Goal: Check status: Check status

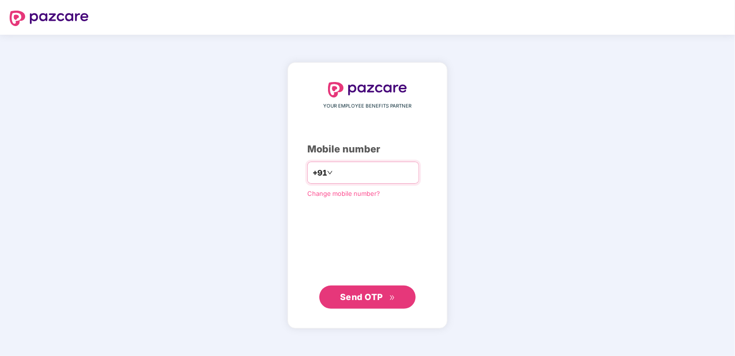
click at [335, 171] on input "**********" at bounding box center [374, 172] width 79 height 15
type input "**********"
click at [352, 298] on span "Send OTP" at bounding box center [361, 296] width 43 height 10
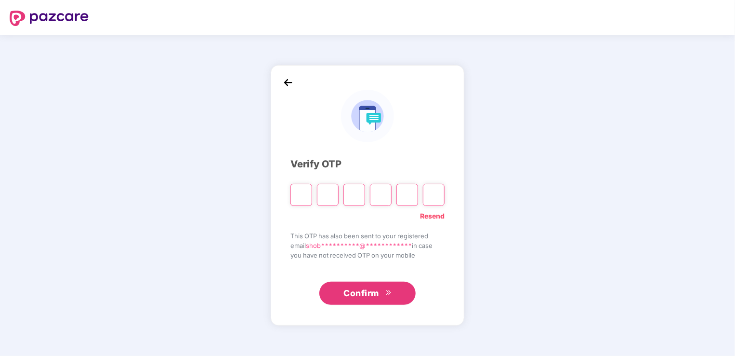
type input "*"
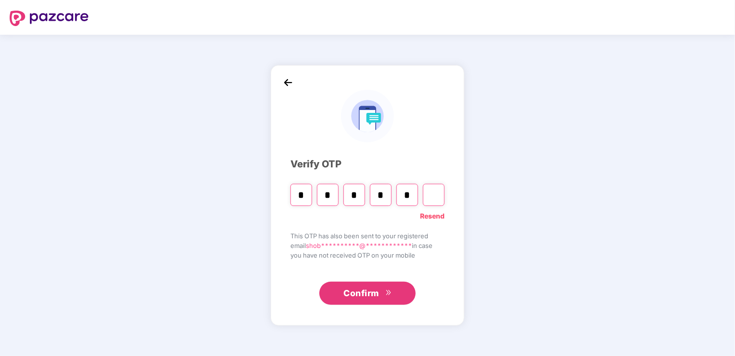
type input "*"
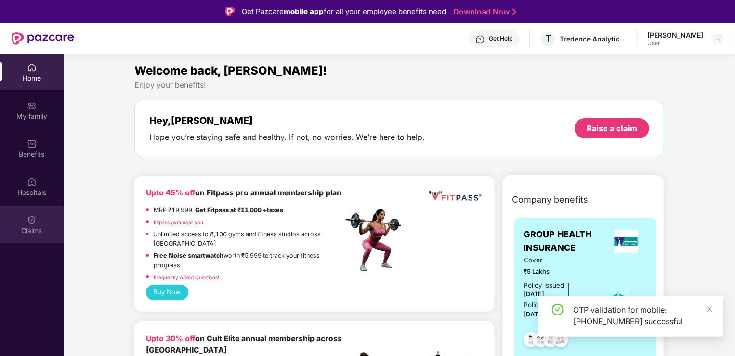
click at [37, 224] on div "Claims" at bounding box center [32, 224] width 64 height 36
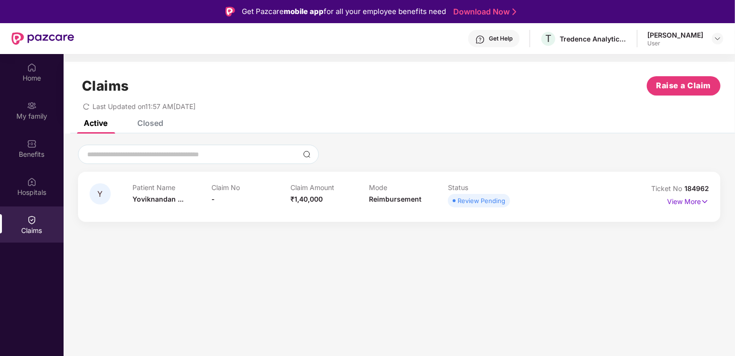
click at [494, 200] on div "Review Pending" at bounding box center [482, 201] width 48 height 10
click at [703, 205] on img at bounding box center [705, 201] width 8 height 11
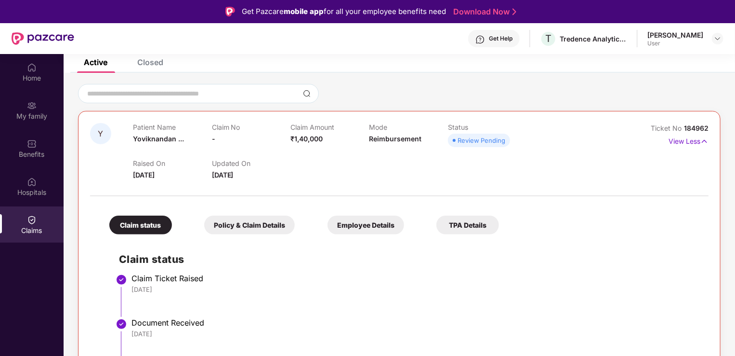
scroll to position [54, 0]
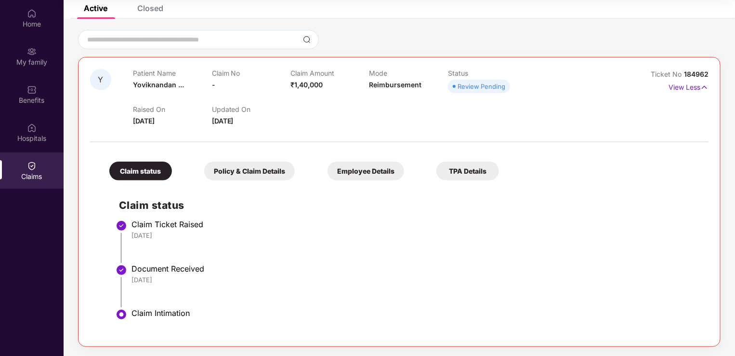
click at [251, 166] on div "Policy & Claim Details" at bounding box center [249, 170] width 91 height 19
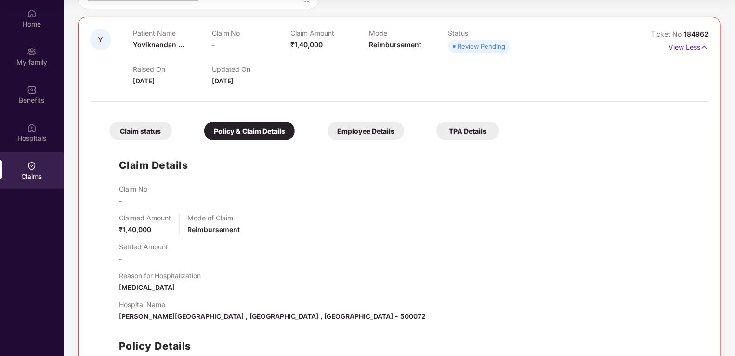
scroll to position [100, 0]
click at [374, 128] on div "Employee Details" at bounding box center [366, 131] width 77 height 19
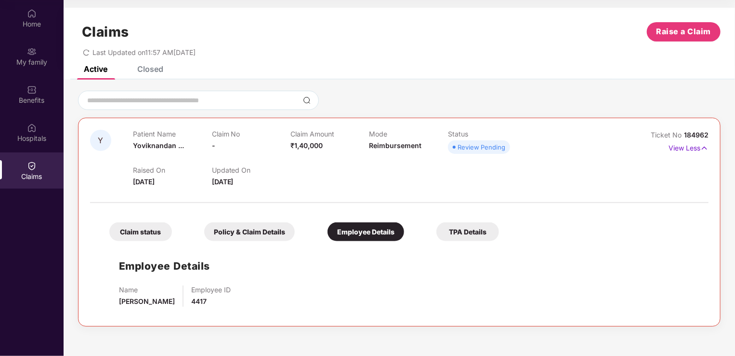
scroll to position [0, 0]
click at [477, 234] on div "TPA Details" at bounding box center [467, 231] width 63 height 19
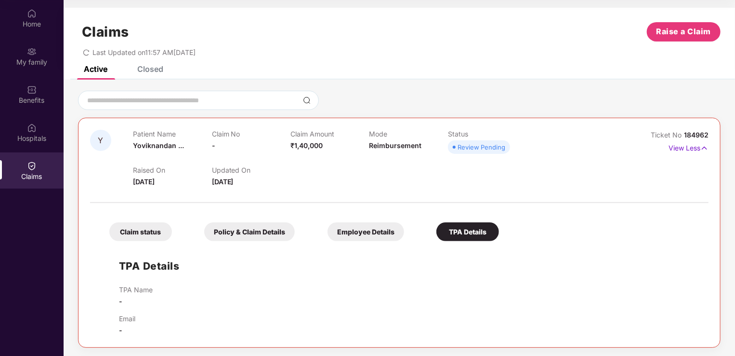
click at [356, 227] on div "Employee Details" at bounding box center [366, 231] width 77 height 19
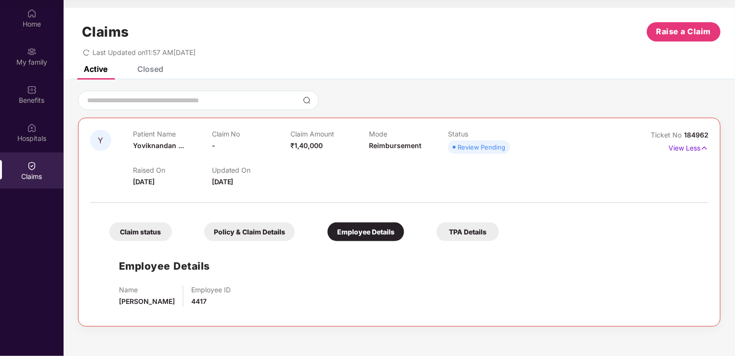
click at [268, 230] on div "Policy & Claim Details" at bounding box center [249, 231] width 91 height 19
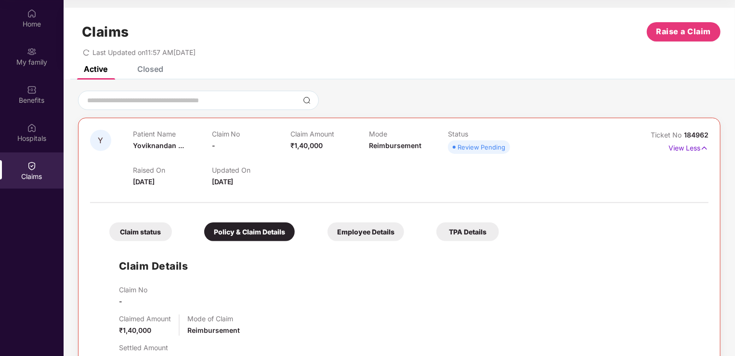
click at [149, 230] on div "Claim status" at bounding box center [140, 231] width 63 height 19
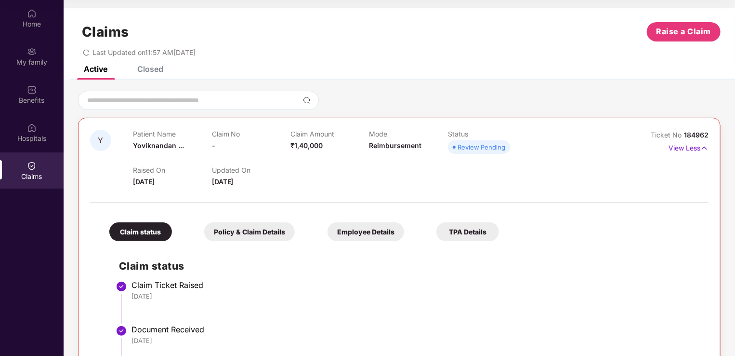
click at [144, 68] on div "Closed" at bounding box center [150, 69] width 26 height 10
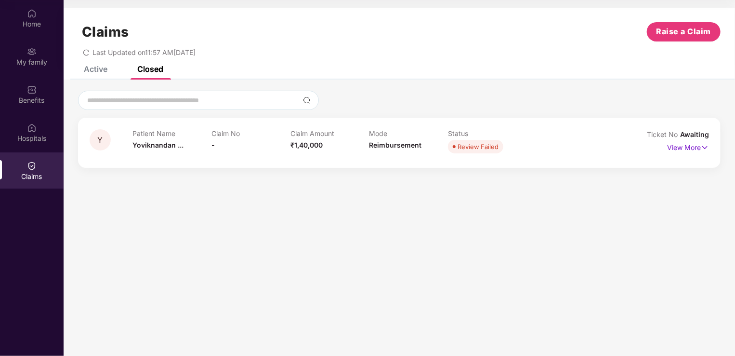
click at [93, 72] on div "Active" at bounding box center [96, 69] width 24 height 10
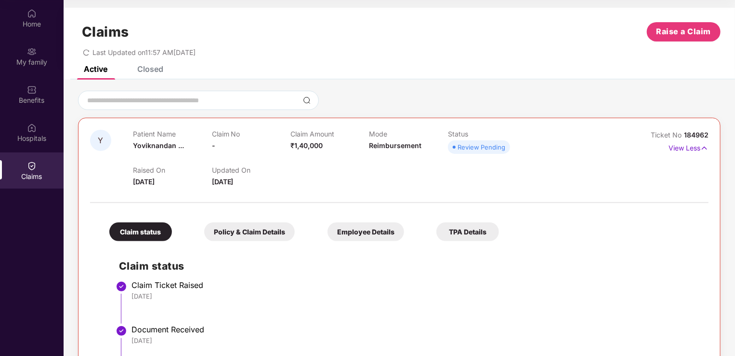
click at [469, 150] on div "Review Pending" at bounding box center [482, 147] width 48 height 10
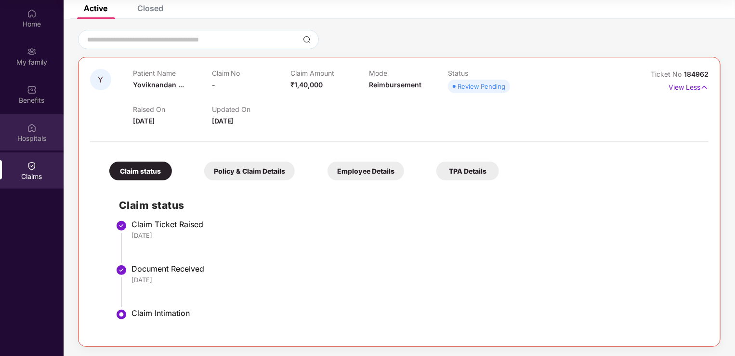
click at [31, 133] on div "Hospitals" at bounding box center [32, 138] width 64 height 10
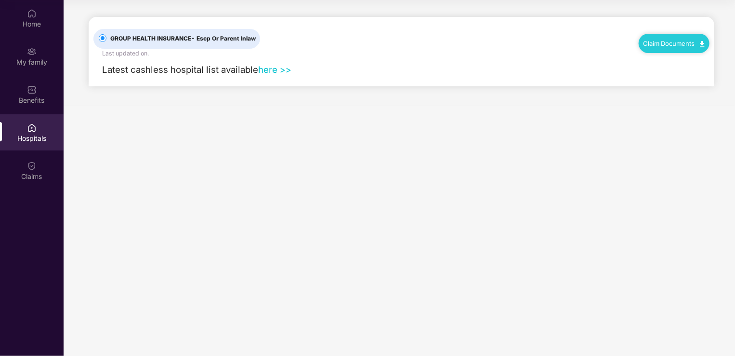
click at [285, 69] on link "here >>" at bounding box center [274, 69] width 33 height 11
click at [24, 100] on div "Benefits" at bounding box center [32, 100] width 64 height 10
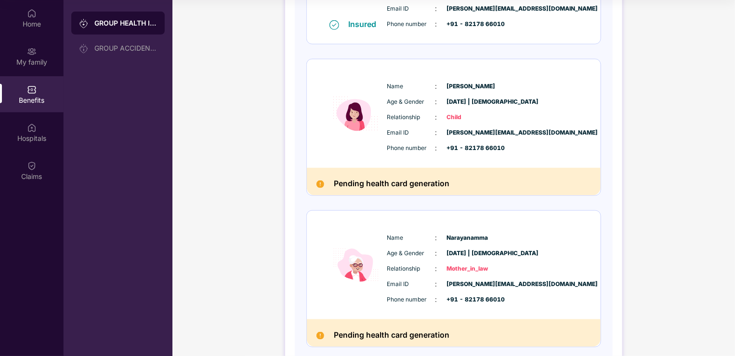
scroll to position [564, 0]
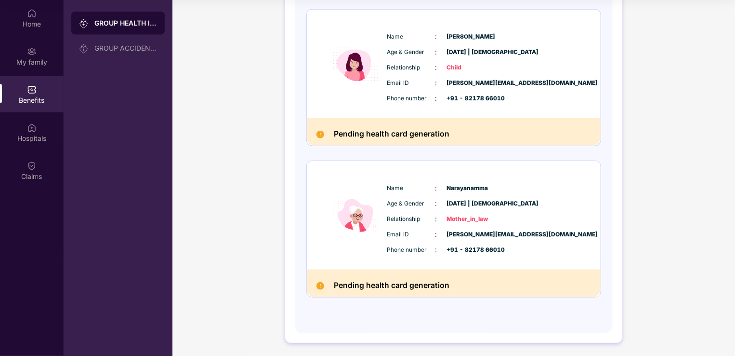
click at [495, 249] on span "+91 - 82178 66010" at bounding box center [471, 249] width 48 height 9
drag, startPoint x: 500, startPoint y: 249, endPoint x: 517, endPoint y: 253, distance: 18.3
click at [517, 253] on div "Phone number : +91 - 82178 66010" at bounding box center [482, 249] width 191 height 11
click at [586, 203] on div "Name : [PERSON_NAME] Age & Gender : [DATE] | [DEMOGRAPHIC_DATA] Relationship : …" at bounding box center [454, 215] width 294 height 108
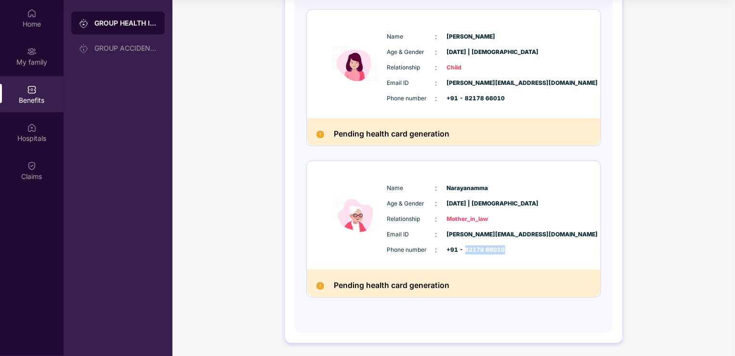
drag, startPoint x: 511, startPoint y: 250, endPoint x: 464, endPoint y: 249, distance: 47.2
click at [464, 249] on div "Phone number : +91 - 82178 66010" at bounding box center [482, 249] width 191 height 11
click at [506, 90] on div "Email ID : [PERSON_NAME][EMAIL_ADDRESS][DOMAIN_NAME] Phone number : +91 - 82178…" at bounding box center [483, 91] width 196 height 26
drag, startPoint x: 505, startPoint y: 95, endPoint x: 464, endPoint y: 96, distance: 41.0
click at [464, 96] on div "Phone number : +91 - 82178 66010" at bounding box center [482, 98] width 191 height 11
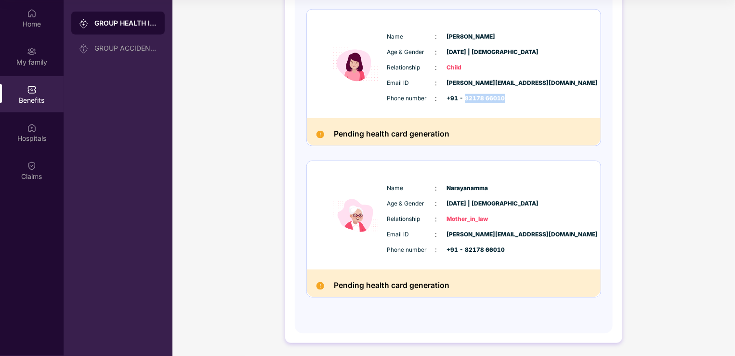
drag, startPoint x: 464, startPoint y: 96, endPoint x: 579, endPoint y: 101, distance: 114.8
click at [579, 101] on div "Email ID : [PERSON_NAME][EMAIL_ADDRESS][DOMAIN_NAME] Phone number : +91 - 82178…" at bounding box center [483, 91] width 196 height 26
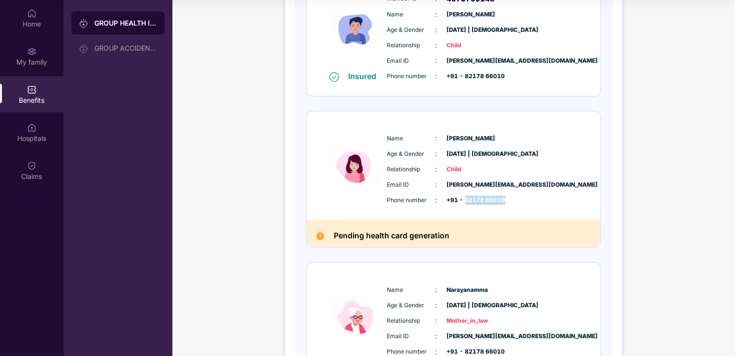
scroll to position [462, 0]
drag, startPoint x: 507, startPoint y: 75, endPoint x: 464, endPoint y: 74, distance: 42.4
click at [464, 74] on div "Phone number : +91 - 82178 66010" at bounding box center [482, 76] width 191 height 11
drag, startPoint x: 464, startPoint y: 74, endPoint x: 551, endPoint y: 80, distance: 86.5
click at [551, 80] on div "Phone number : +91 - 82178 66010" at bounding box center [482, 76] width 191 height 11
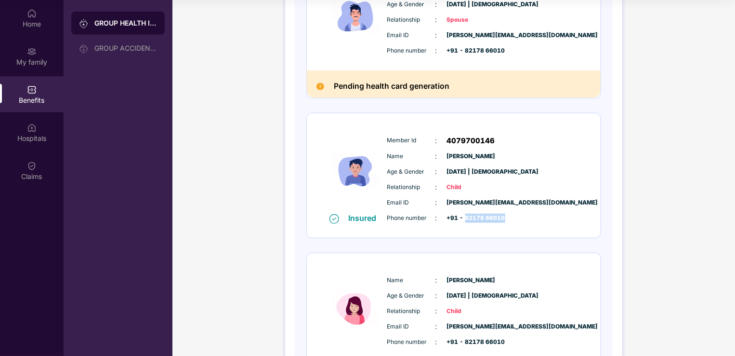
scroll to position [320, 0]
click at [513, 213] on div "Phone number : +91 - 82178 66010" at bounding box center [482, 218] width 191 height 11
drag, startPoint x: 463, startPoint y: 219, endPoint x: 507, endPoint y: 215, distance: 43.5
click at [507, 215] on div "Phone number : +91 - 82178 66010" at bounding box center [482, 218] width 191 height 11
drag, startPoint x: 507, startPoint y: 215, endPoint x: 563, endPoint y: 224, distance: 56.7
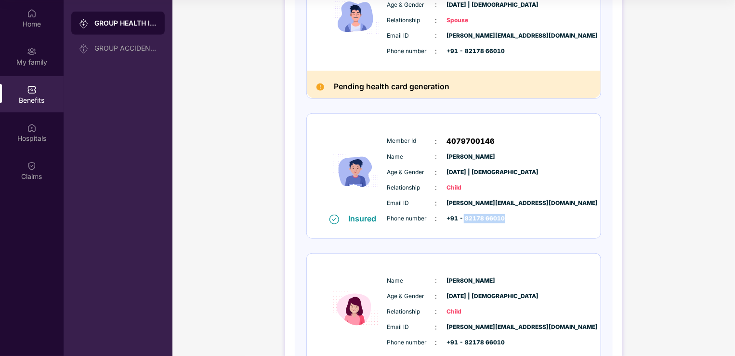
click at [563, 224] on div "Member Id : 4079700146 Name : [PERSON_NAME] Age & Gender : [DATE] | [DEMOGRAPHI…" at bounding box center [483, 180] width 196 height 98
click at [529, 225] on div "Member Id : 4079700146 Name : [PERSON_NAME] Age & Gender : [DATE] | [DEMOGRAPHI…" at bounding box center [483, 180] width 196 height 98
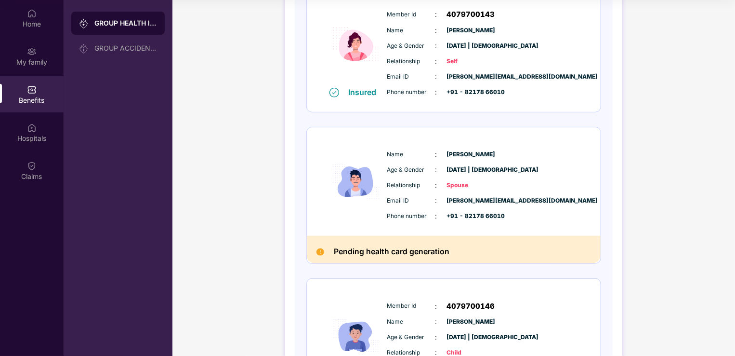
scroll to position [156, 0]
drag, startPoint x: 465, startPoint y: 214, endPoint x: 502, endPoint y: 215, distance: 37.6
click at [495, 215] on span "+91 - 82178 66010" at bounding box center [471, 215] width 48 height 9
drag, startPoint x: 502, startPoint y: 215, endPoint x: 542, endPoint y: 216, distance: 40.0
click at [542, 216] on div "Phone number : +91 - 82178 66010" at bounding box center [482, 215] width 191 height 11
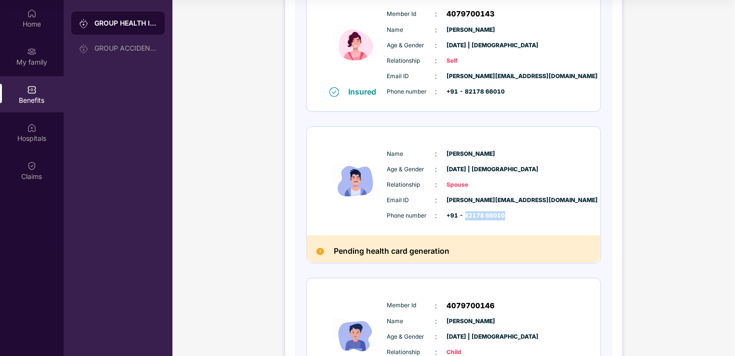
click at [493, 213] on span "+91 - 82178 66010" at bounding box center [471, 215] width 48 height 9
drag, startPoint x: 447, startPoint y: 215, endPoint x: 505, endPoint y: 215, distance: 58.3
click at [505, 215] on div "Phone number : +91 - 82178 66010" at bounding box center [482, 215] width 191 height 11
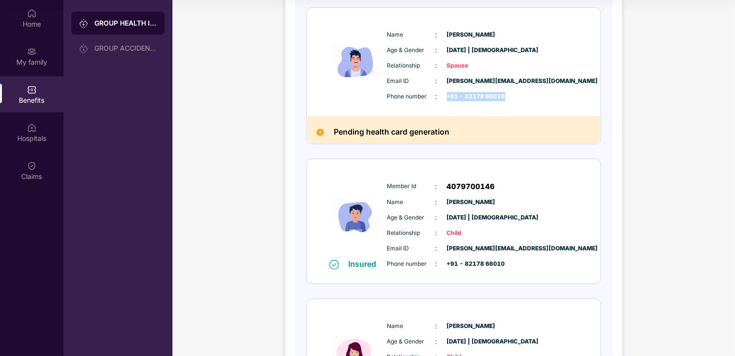
scroll to position [275, 0]
drag, startPoint x: 505, startPoint y: 215, endPoint x: 447, endPoint y: 262, distance: 74.7
click at [447, 262] on span "+91 - 82178 66010" at bounding box center [471, 263] width 48 height 9
drag, startPoint x: 447, startPoint y: 262, endPoint x: 514, endPoint y: 259, distance: 67.0
click at [514, 259] on div "Phone number : +91 - 82178 66010" at bounding box center [482, 263] width 191 height 11
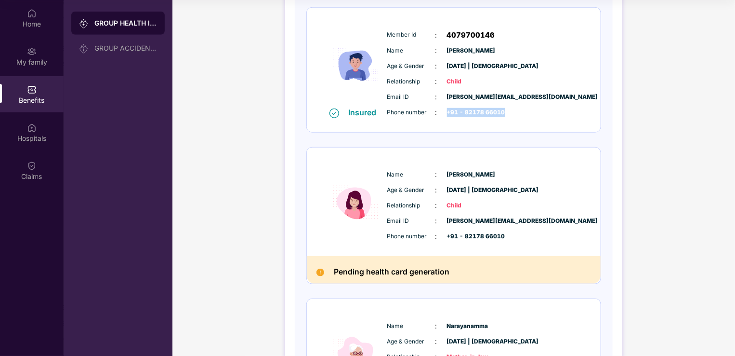
scroll to position [426, 0]
drag, startPoint x: 514, startPoint y: 259, endPoint x: 507, endPoint y: 235, distance: 25.1
click at [507, 235] on div "Phone number : +91 - 82178 66010" at bounding box center [482, 235] width 191 height 11
drag, startPoint x: 507, startPoint y: 235, endPoint x: 441, endPoint y: 237, distance: 65.5
click at [441, 237] on div "Phone number : +91 - 82178 66010" at bounding box center [482, 235] width 191 height 11
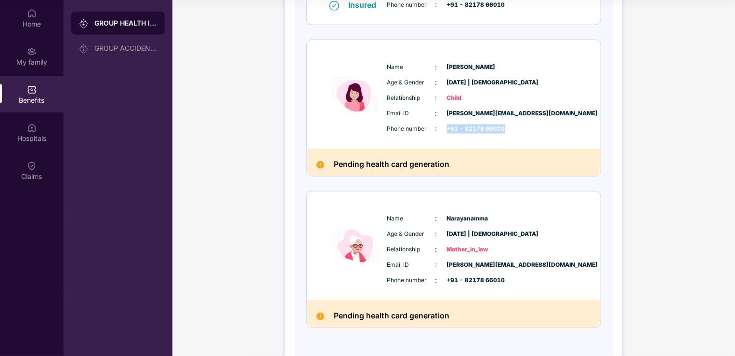
scroll to position [534, 0]
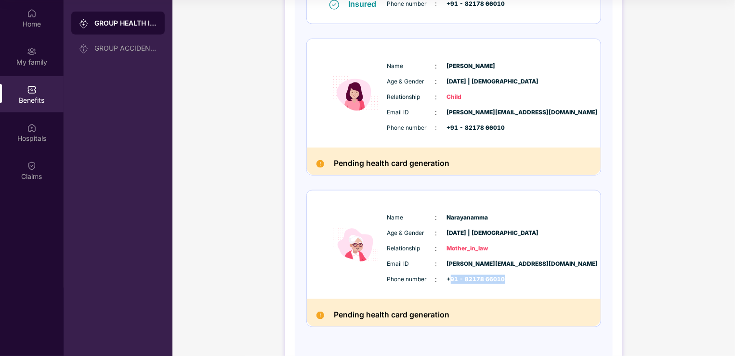
drag, startPoint x: 507, startPoint y: 277, endPoint x: 450, endPoint y: 277, distance: 56.8
click at [450, 277] on div "Phone number : +91 - 82178 66010" at bounding box center [482, 279] width 191 height 11
drag, startPoint x: 450, startPoint y: 277, endPoint x: 511, endPoint y: 276, distance: 60.2
click at [511, 276] on div "Phone number : +91 - 82178 66010" at bounding box center [482, 279] width 191 height 11
drag, startPoint x: 511, startPoint y: 276, endPoint x: 445, endPoint y: 280, distance: 66.1
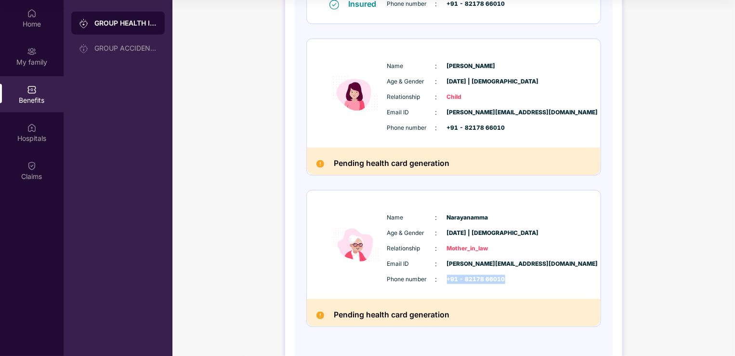
click at [445, 280] on div "Phone number : +91 - 82178 66010" at bounding box center [482, 279] width 191 height 11
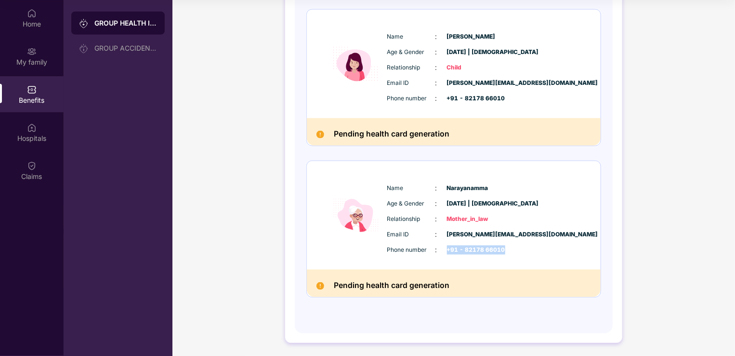
drag, startPoint x: 445, startPoint y: 280, endPoint x: 514, endPoint y: 251, distance: 75.3
click at [514, 251] on div "Phone number : +91 - 82178 66010" at bounding box center [482, 249] width 191 height 11
click at [507, 248] on div "Phone number : +91 - 82178 66010" at bounding box center [482, 249] width 191 height 11
drag, startPoint x: 507, startPoint y: 248, endPoint x: 446, endPoint y: 250, distance: 61.2
click at [446, 250] on div "Phone number : +91 - 82178 66010" at bounding box center [482, 249] width 191 height 11
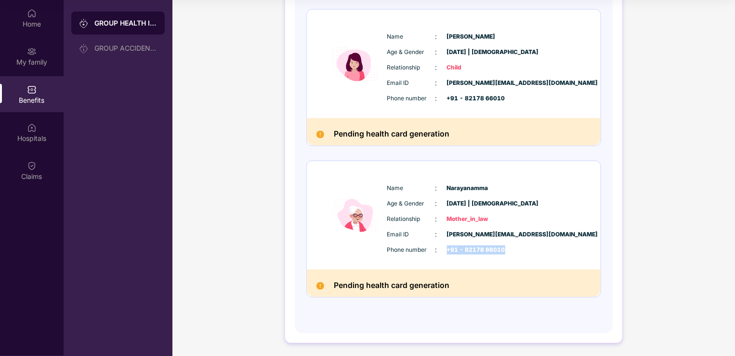
drag, startPoint x: 446, startPoint y: 250, endPoint x: 540, endPoint y: 242, distance: 94.3
click at [540, 242] on div "Email ID : [PERSON_NAME][EMAIL_ADDRESS][DOMAIN_NAME] Phone number : +91 - 82178…" at bounding box center [483, 242] width 196 height 26
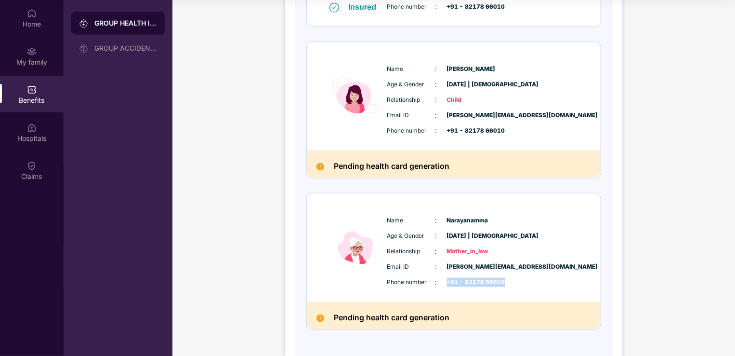
scroll to position [531, 0]
click at [511, 286] on div "Phone number : +91 - 82178 66010" at bounding box center [482, 282] width 191 height 11
drag, startPoint x: 446, startPoint y: 130, endPoint x: 507, endPoint y: 127, distance: 61.2
click at [507, 127] on div "Phone number : +91 - 82178 66010" at bounding box center [482, 131] width 191 height 11
drag, startPoint x: 507, startPoint y: 127, endPoint x: 565, endPoint y: 141, distance: 59.5
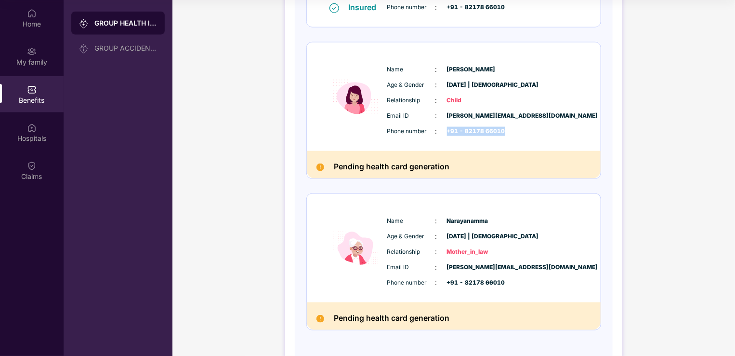
click at [565, 141] on div "Name : [PERSON_NAME] Age & Gender : [DATE] | [DEMOGRAPHIC_DATA] Relationship : …" at bounding box center [454, 96] width 294 height 108
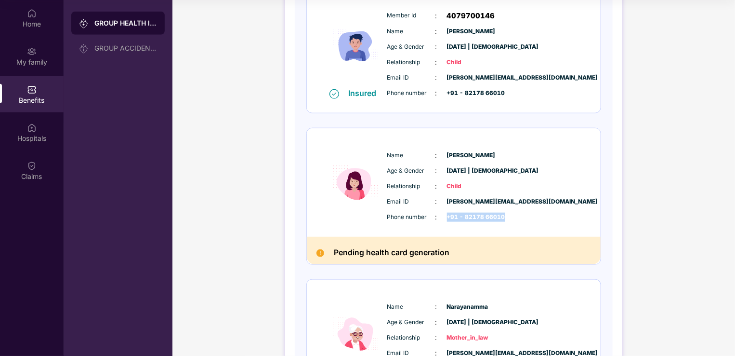
scroll to position [444, 0]
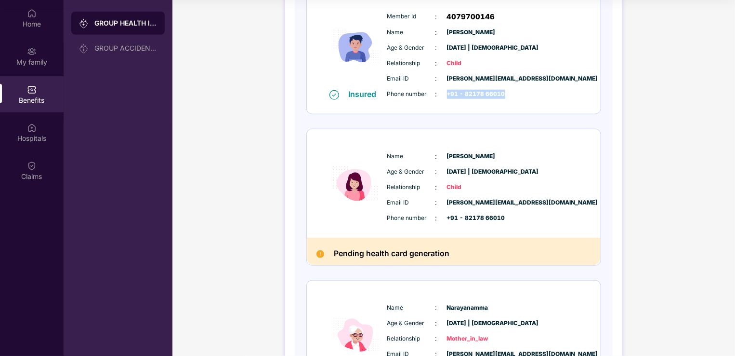
drag, startPoint x: 511, startPoint y: 92, endPoint x: 447, endPoint y: 93, distance: 64.1
click at [447, 93] on div "Phone number : +91 - 82178 66010" at bounding box center [482, 94] width 191 height 11
drag, startPoint x: 447, startPoint y: 93, endPoint x: 531, endPoint y: 98, distance: 84.0
click at [531, 98] on div "Phone number : +91 - 82178 66010" at bounding box center [482, 94] width 191 height 11
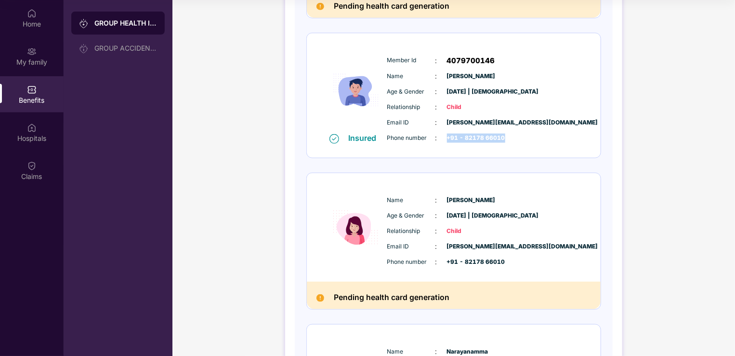
scroll to position [266, 0]
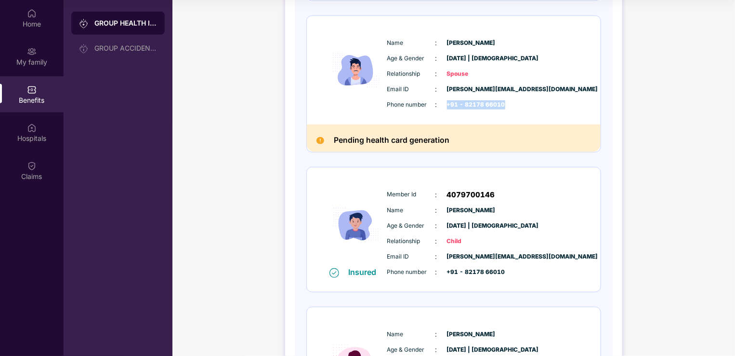
drag, startPoint x: 507, startPoint y: 105, endPoint x: 448, endPoint y: 104, distance: 58.8
click at [448, 104] on div "Phone number : +91 - 82178 66010" at bounding box center [482, 104] width 191 height 11
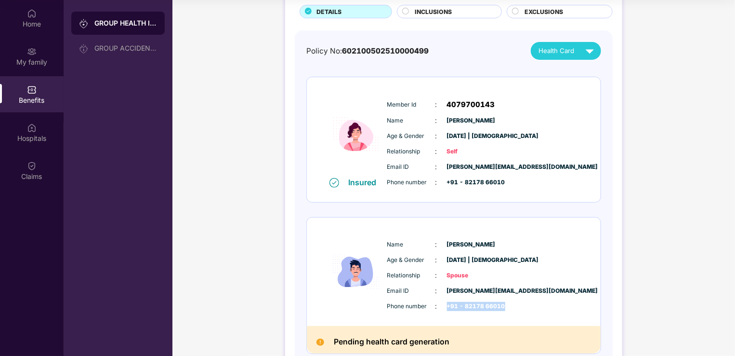
scroll to position [63, 0]
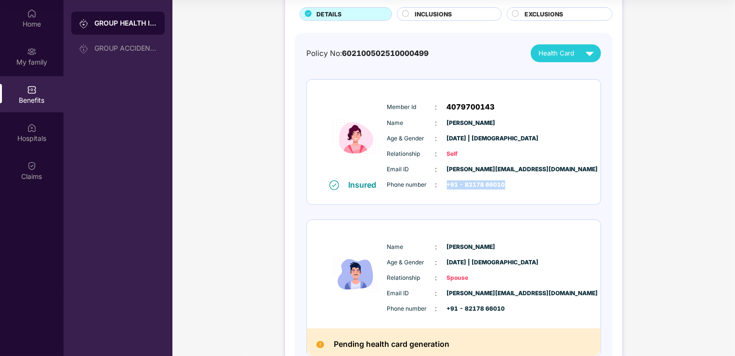
drag, startPoint x: 513, startPoint y: 187, endPoint x: 447, endPoint y: 184, distance: 66.1
click at [447, 184] on div "Phone number : +91 - 82178 66010" at bounding box center [482, 184] width 191 height 11
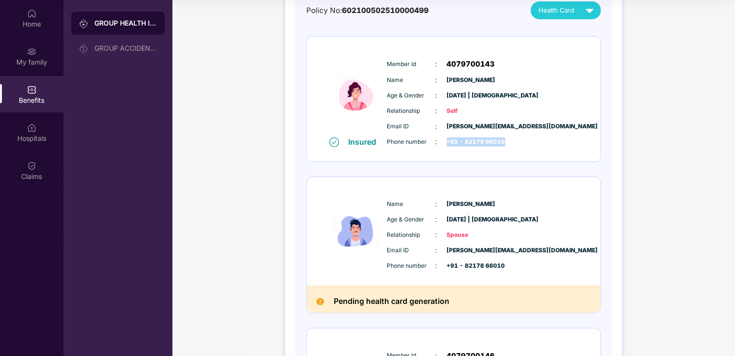
scroll to position [110, 0]
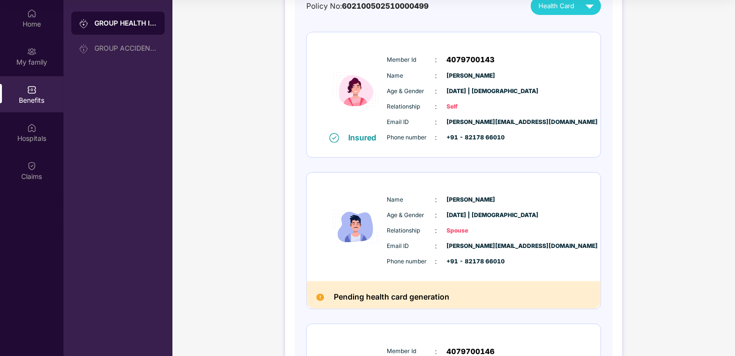
click at [519, 256] on div "Phone number : +91 - 82178 66010" at bounding box center [482, 261] width 191 height 11
drag, startPoint x: 519, startPoint y: 255, endPoint x: 447, endPoint y: 259, distance: 71.9
click at [447, 259] on div "Phone number : +91 - 82178 66010" at bounding box center [482, 261] width 191 height 11
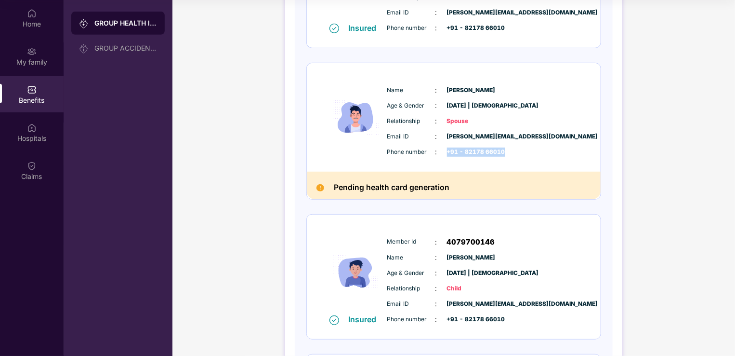
scroll to position [229, 0]
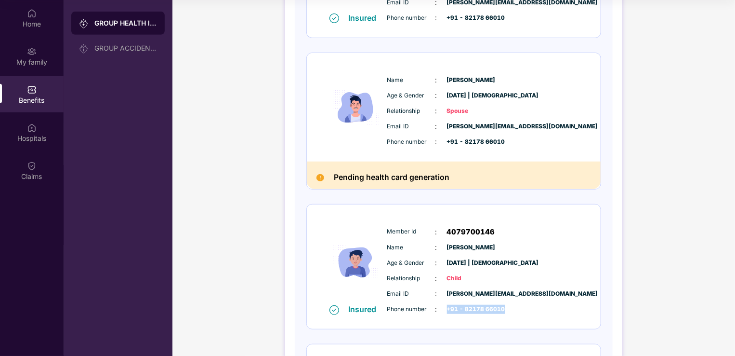
drag, startPoint x: 447, startPoint y: 259, endPoint x: 514, endPoint y: 306, distance: 82.0
click at [514, 306] on div "Phone number : +91 - 82178 66010" at bounding box center [482, 308] width 191 height 11
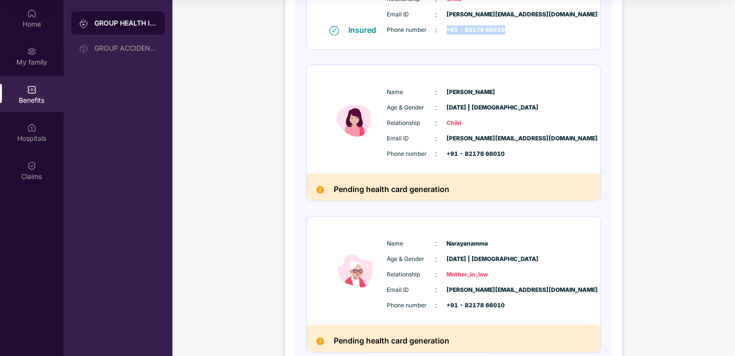
scroll to position [516, 0]
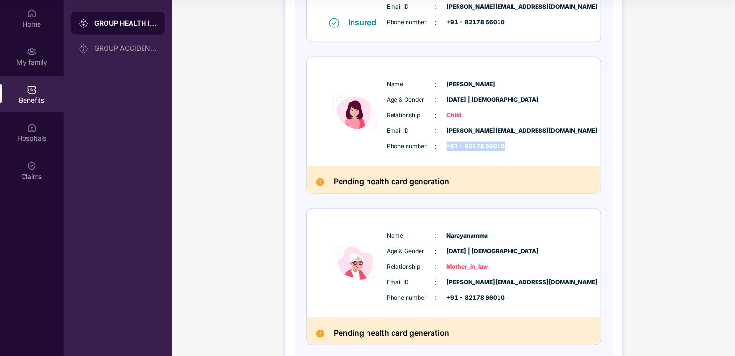
drag, startPoint x: 508, startPoint y: 148, endPoint x: 443, endPoint y: 143, distance: 65.2
click at [443, 143] on div "Phone number : +91 - 82178 66010" at bounding box center [482, 146] width 191 height 11
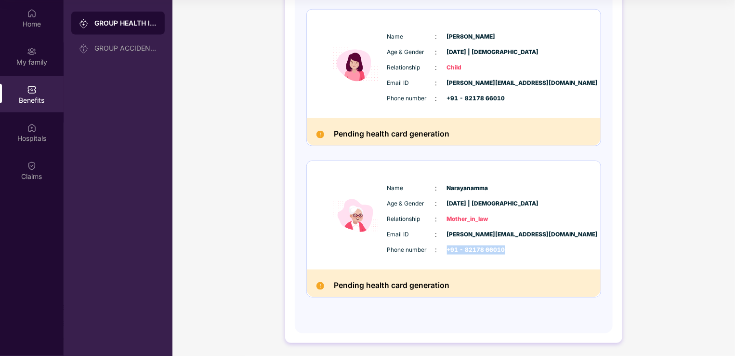
drag, startPoint x: 507, startPoint y: 249, endPoint x: 448, endPoint y: 246, distance: 58.9
click at [448, 246] on div "Phone number : +91 - 82178 66010" at bounding box center [482, 249] width 191 height 11
drag, startPoint x: 448, startPoint y: 246, endPoint x: 520, endPoint y: 251, distance: 72.5
click at [520, 251] on div "Phone number : +91 - 82178 66010" at bounding box center [482, 249] width 191 height 11
drag, startPoint x: 520, startPoint y: 251, endPoint x: 445, endPoint y: 248, distance: 75.2
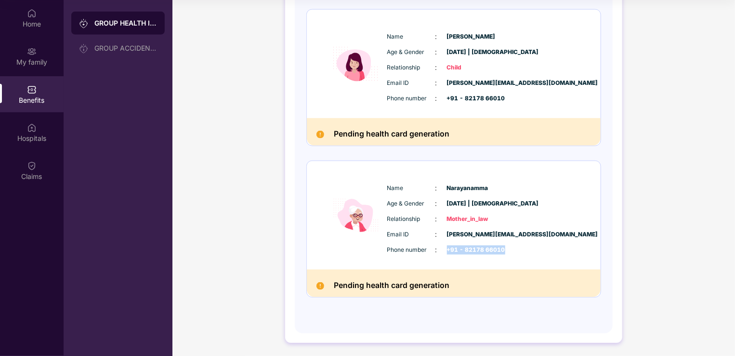
click at [445, 248] on div "Phone number : +91 - 82178 66010" at bounding box center [482, 249] width 191 height 11
drag, startPoint x: 445, startPoint y: 248, endPoint x: 526, endPoint y: 243, distance: 81.1
click at [526, 243] on div "Email ID : [PERSON_NAME][EMAIL_ADDRESS][DOMAIN_NAME] Phone number : +91 - 82178…" at bounding box center [483, 242] width 196 height 26
click at [516, 249] on div "Phone number : +91 - 82178 66010" at bounding box center [482, 249] width 191 height 11
drag, startPoint x: 516, startPoint y: 249, endPoint x: 446, endPoint y: 246, distance: 70.9
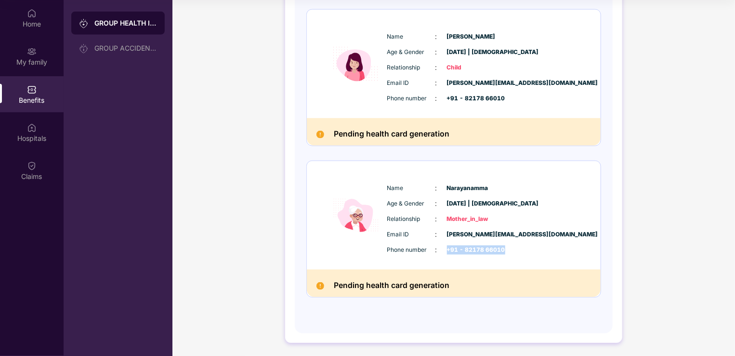
click at [446, 246] on div "Phone number : +91 - 82178 66010" at bounding box center [482, 249] width 191 height 11
click at [503, 93] on div "Phone number : +91 - 82178 66010" at bounding box center [482, 98] width 191 height 11
drag, startPoint x: 503, startPoint y: 93, endPoint x: 438, endPoint y: 101, distance: 65.1
click at [438, 101] on div "Phone number : +91 - 82178 66010" at bounding box center [482, 98] width 191 height 11
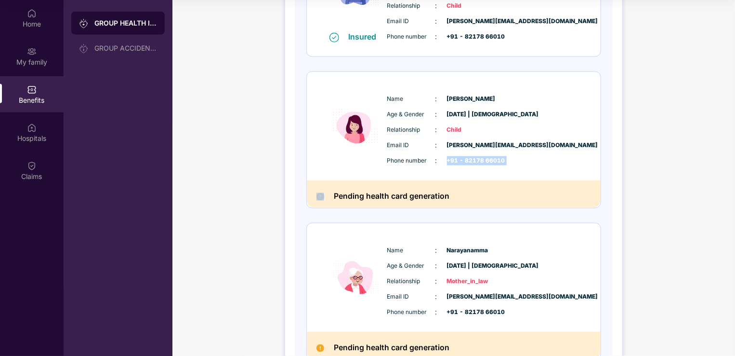
scroll to position [502, 0]
drag, startPoint x: 509, startPoint y: 36, endPoint x: 442, endPoint y: 36, distance: 67.0
click at [442, 36] on div "Phone number : +91 - 82178 66010" at bounding box center [482, 36] width 191 height 11
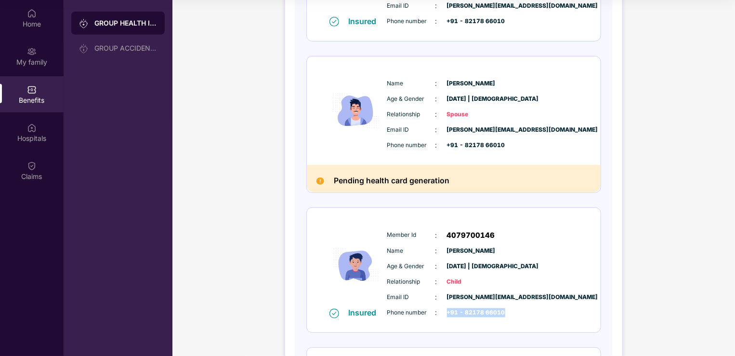
scroll to position [219, 0]
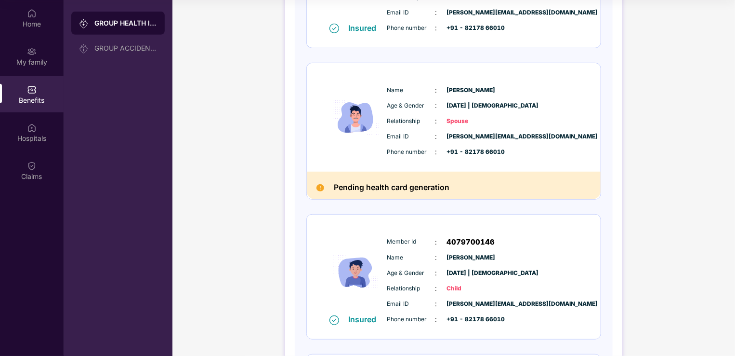
click at [507, 150] on div "Phone number : +91 - 82178 66010" at bounding box center [482, 151] width 191 height 11
drag, startPoint x: 507, startPoint y: 150, endPoint x: 442, endPoint y: 149, distance: 64.6
click at [442, 149] on div "Phone number : +91 - 82178 66010" at bounding box center [482, 151] width 191 height 11
click at [557, 149] on div "Phone number : +91 - 82178 66010" at bounding box center [482, 151] width 191 height 11
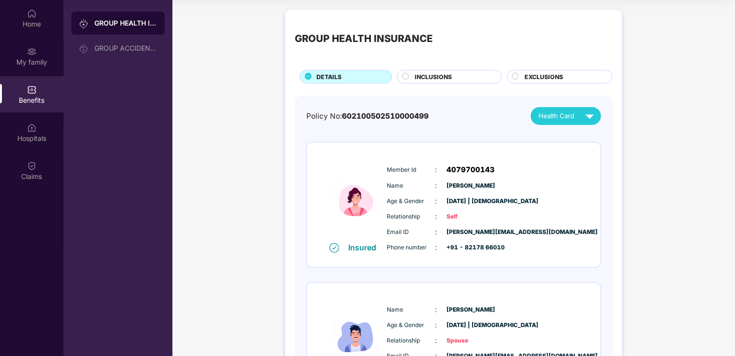
scroll to position [0, 0]
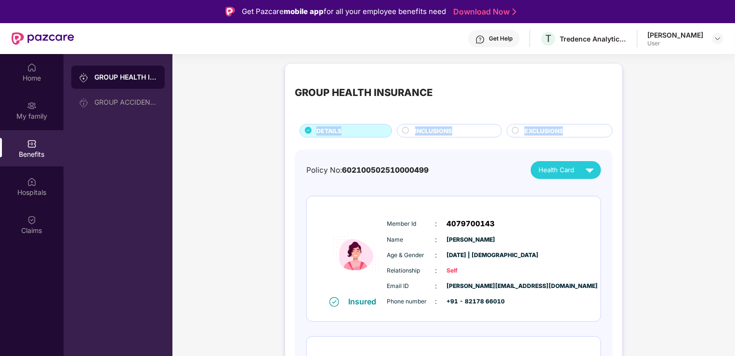
drag, startPoint x: 732, startPoint y: 98, endPoint x: 732, endPoint y: 122, distance: 24.1
drag, startPoint x: 732, startPoint y: 122, endPoint x: 664, endPoint y: 146, distance: 72.5
